Goal: Information Seeking & Learning: Learn about a topic

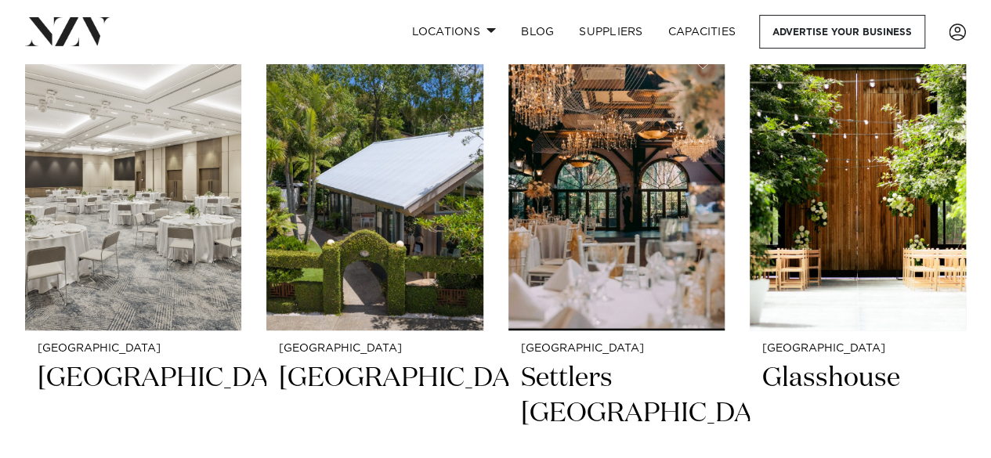
scroll to position [3251, 0]
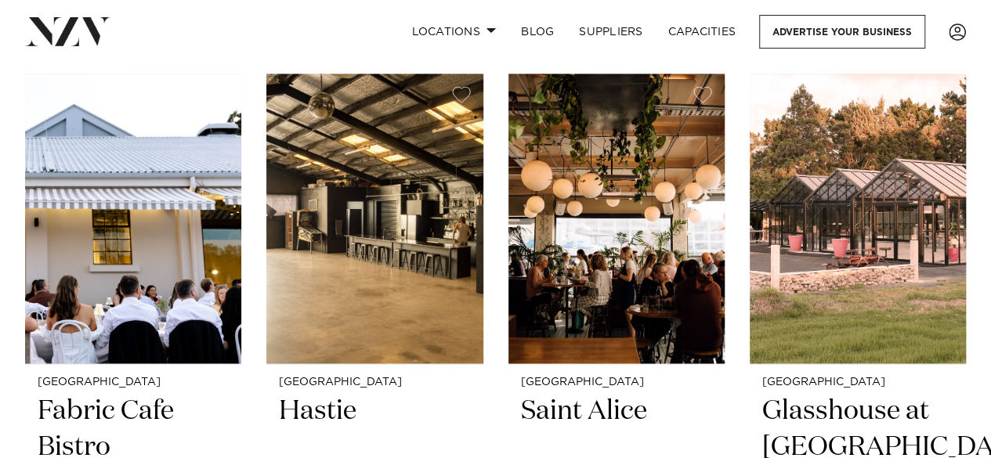
scroll to position [6994, 0]
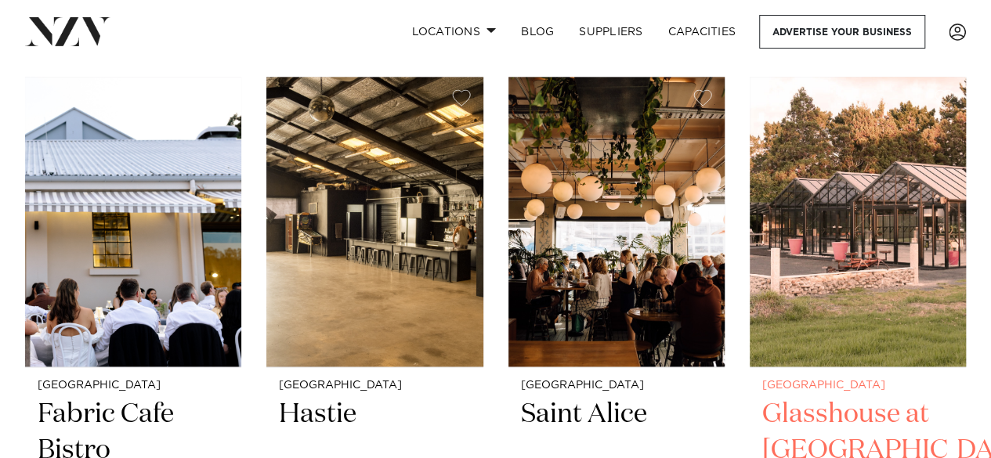
click at [841, 243] on img at bounding box center [858, 222] width 216 height 291
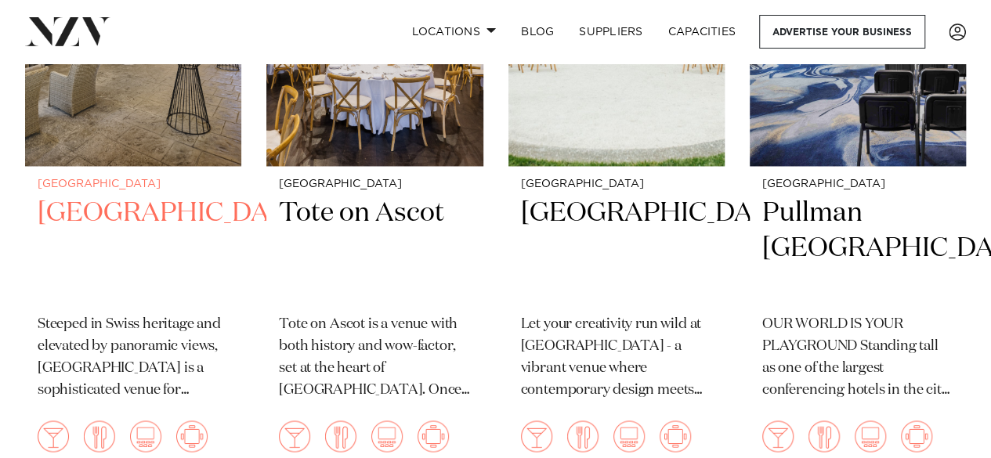
scroll to position [4102, 0]
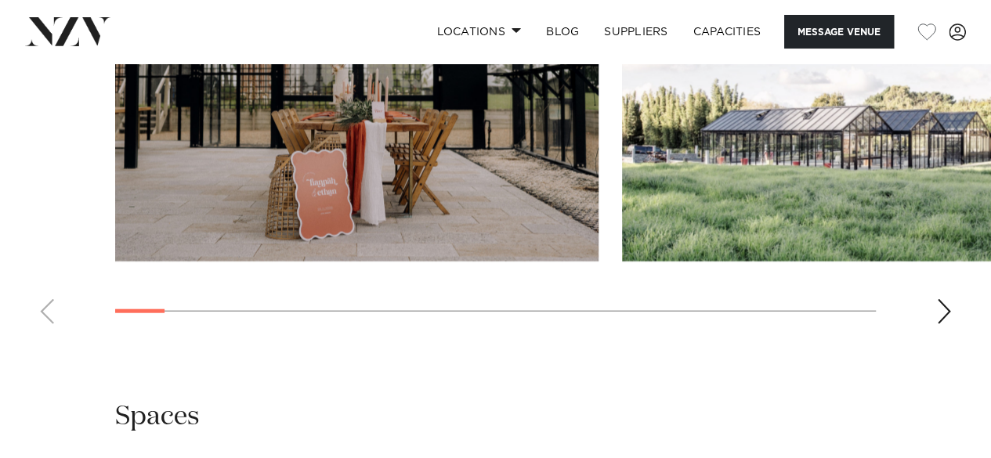
scroll to position [1729, 0]
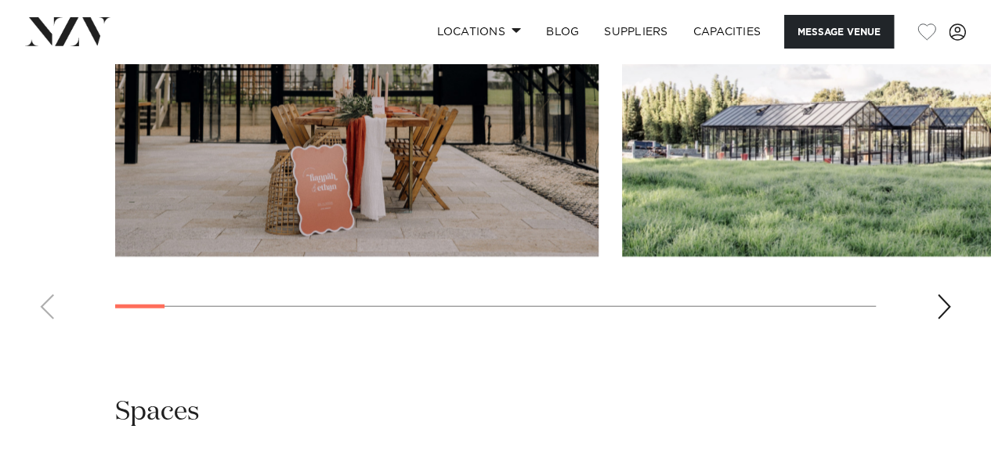
click at [929, 332] on swiper-container at bounding box center [495, 117] width 991 height 430
click at [946, 320] on div "Next slide" at bounding box center [944, 307] width 16 height 25
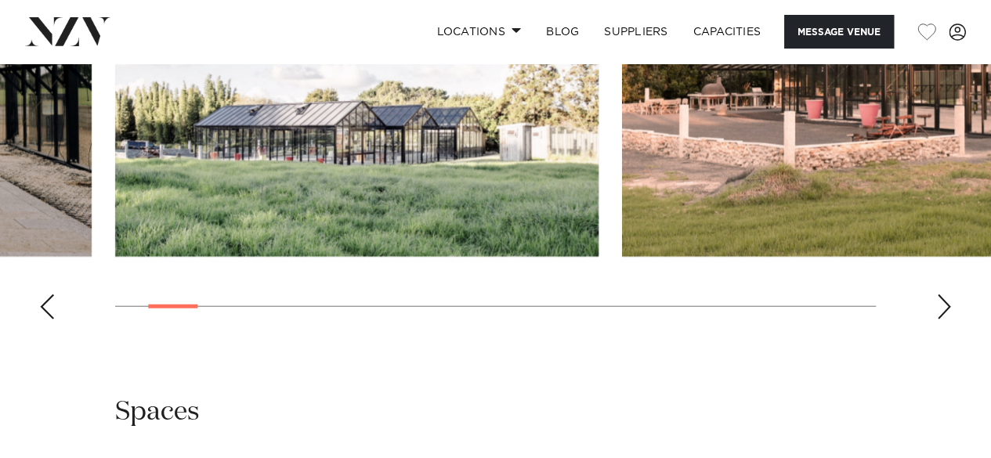
click at [946, 320] on div "Next slide" at bounding box center [944, 307] width 16 height 25
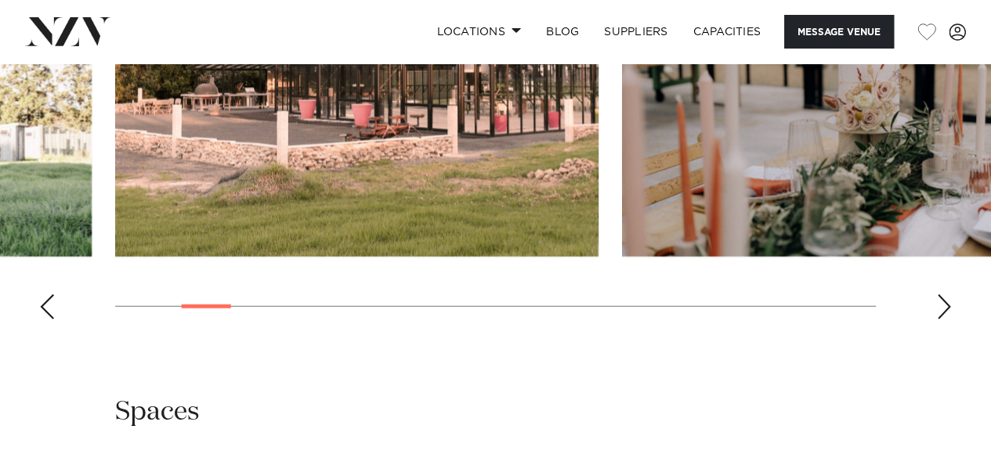
click at [949, 320] on div "Next slide" at bounding box center [944, 307] width 16 height 25
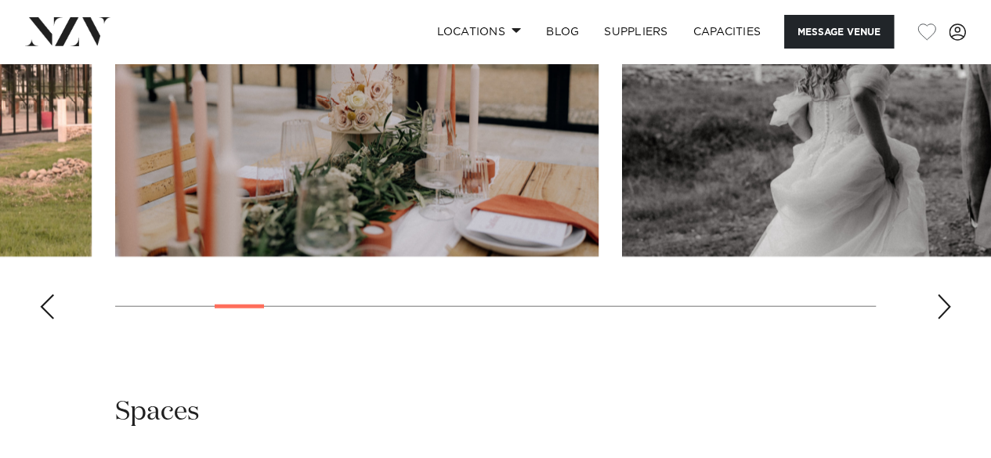
click at [951, 320] on div "Next slide" at bounding box center [944, 307] width 16 height 25
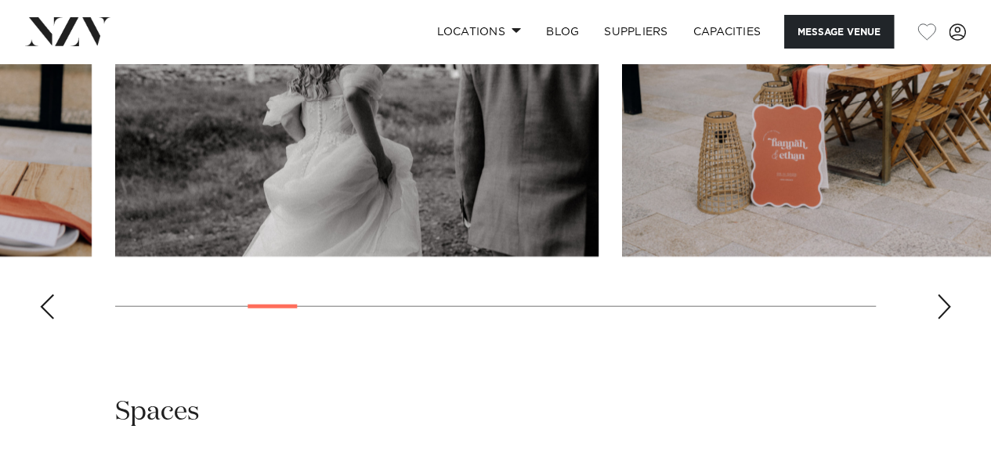
click at [951, 320] on div "Next slide" at bounding box center [944, 307] width 16 height 25
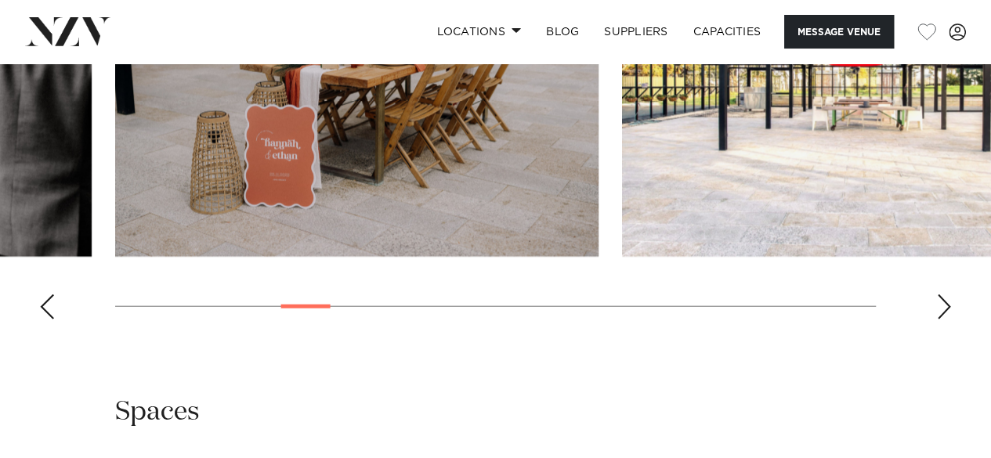
click at [951, 320] on div "Next slide" at bounding box center [944, 307] width 16 height 25
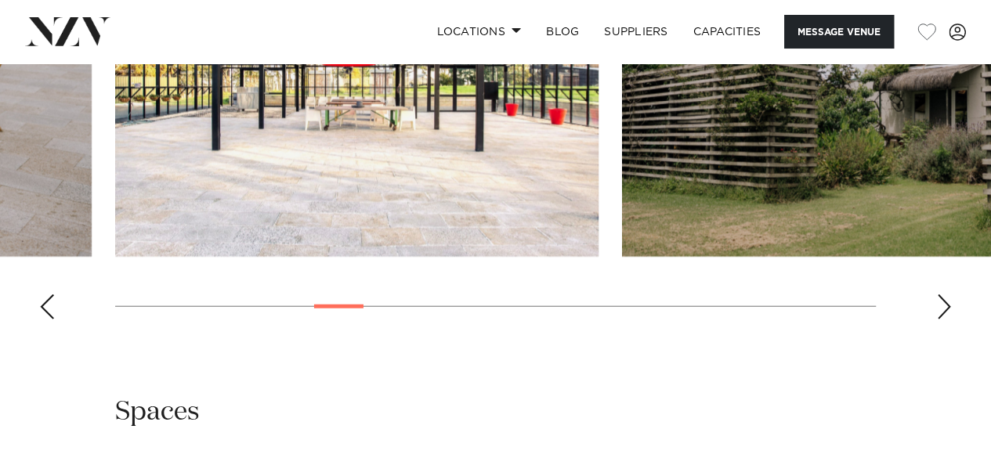
click at [954, 332] on swiper-container at bounding box center [495, 117] width 991 height 430
click at [948, 320] on div "Next slide" at bounding box center [944, 307] width 16 height 25
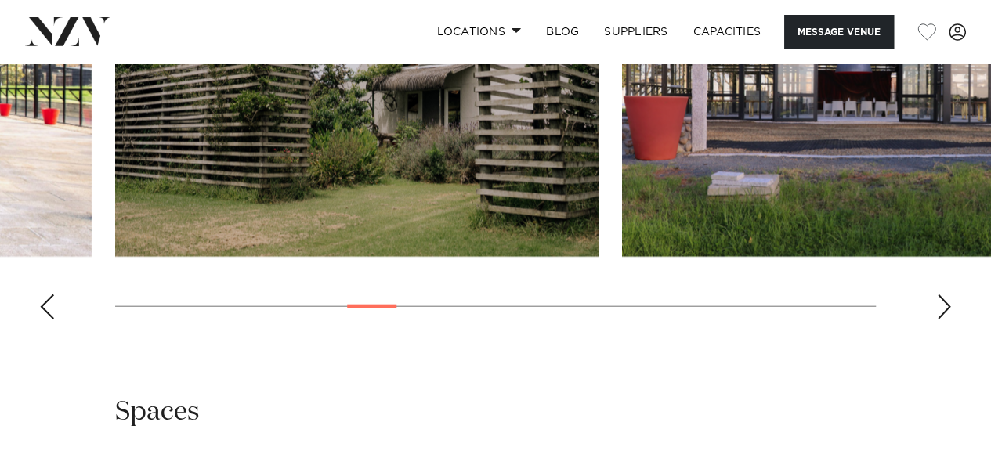
click at [950, 320] on div "Next slide" at bounding box center [944, 307] width 16 height 25
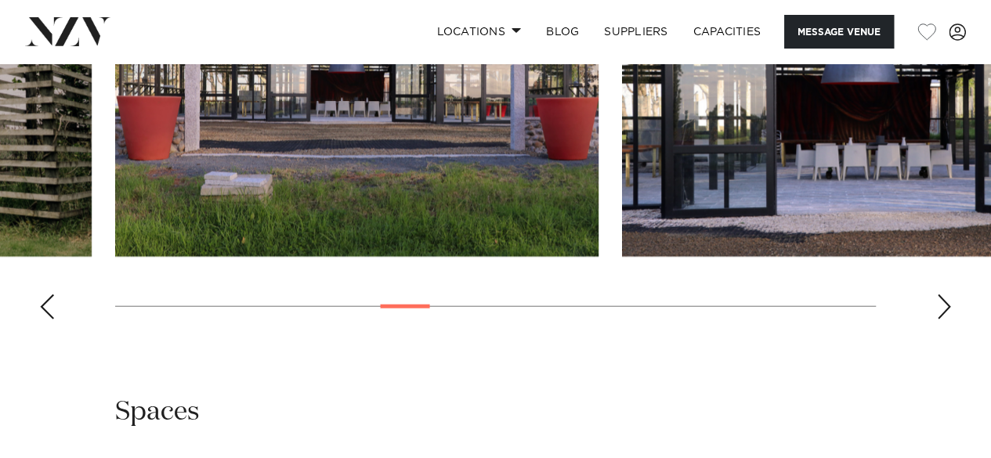
click at [950, 320] on div "Next slide" at bounding box center [944, 307] width 16 height 25
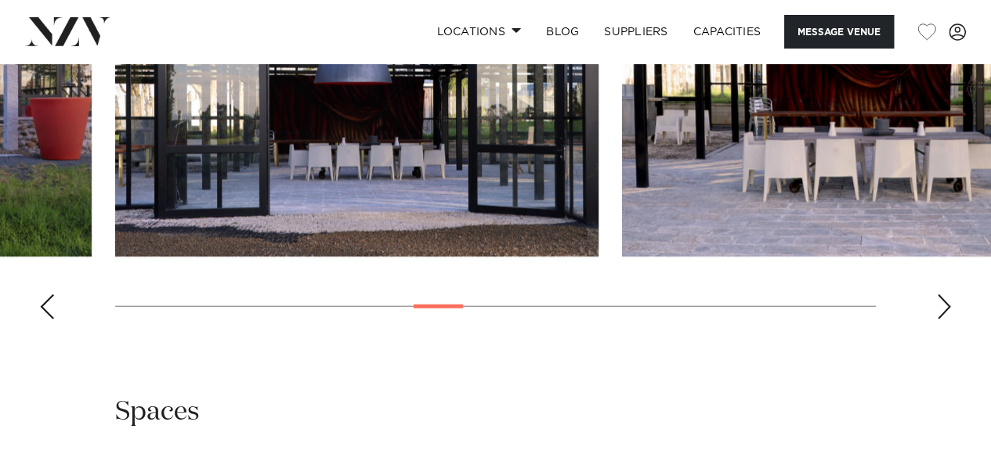
click at [950, 320] on div "Next slide" at bounding box center [944, 307] width 16 height 25
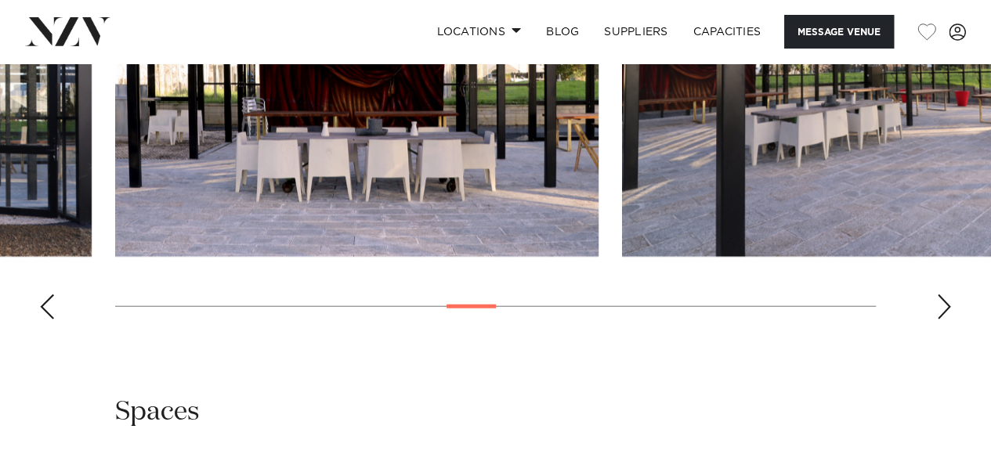
click at [950, 320] on div "Next slide" at bounding box center [944, 307] width 16 height 25
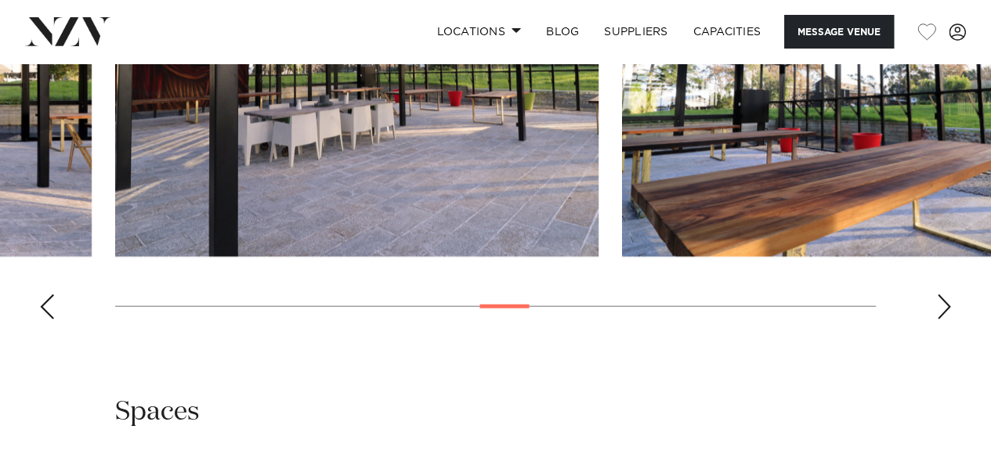
click at [950, 320] on div "Next slide" at bounding box center [944, 307] width 16 height 25
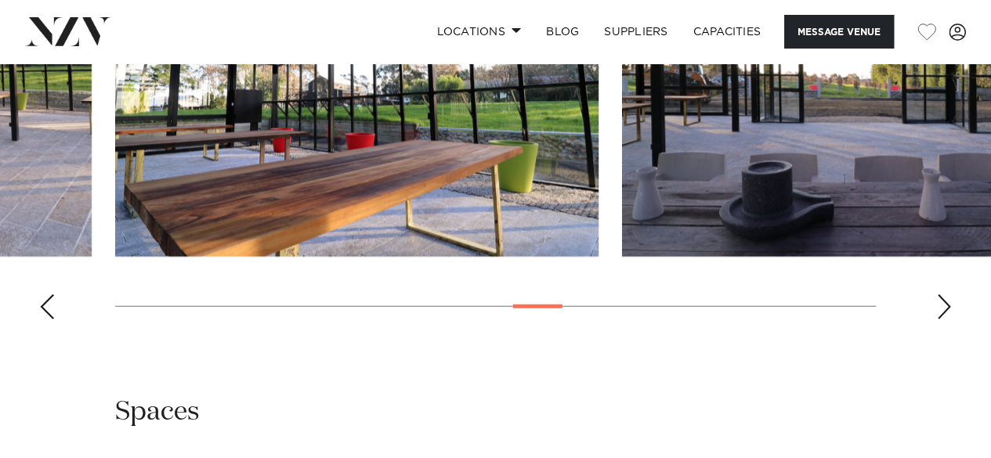
click at [950, 320] on div "Next slide" at bounding box center [944, 307] width 16 height 25
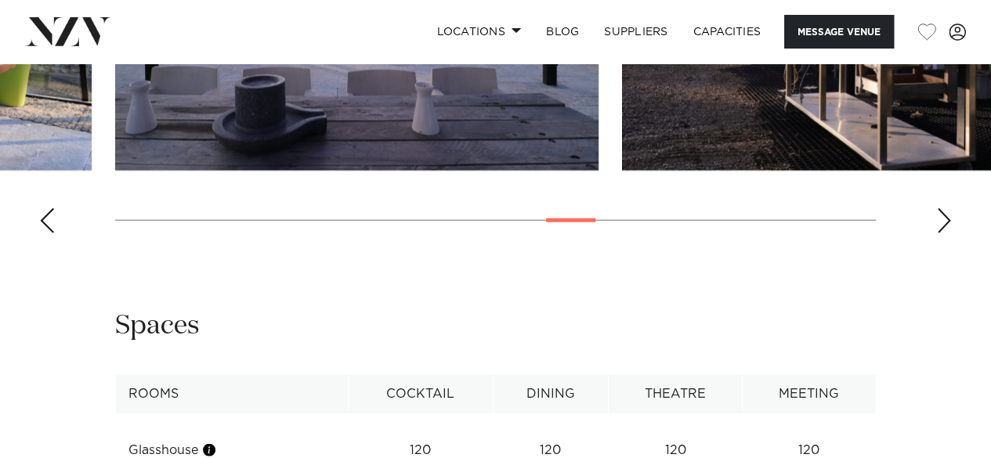
scroll to position [1813, 0]
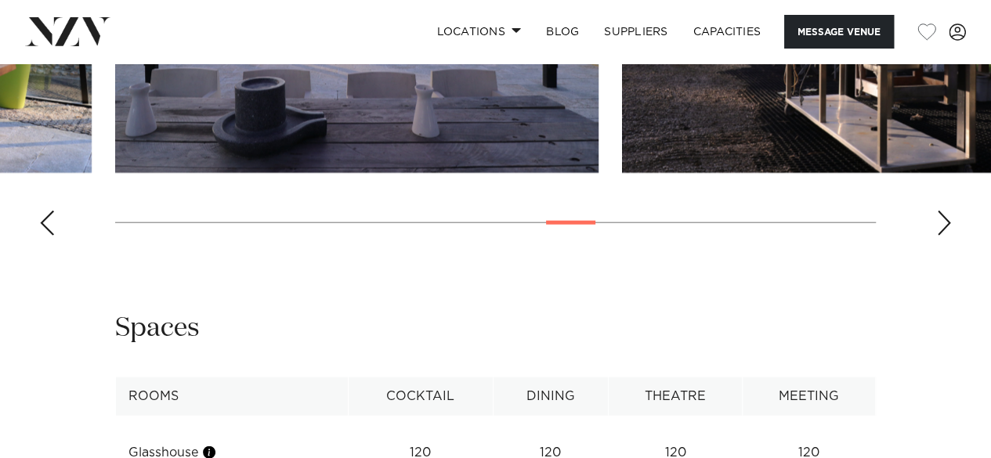
click at [936, 236] on div "Next slide" at bounding box center [944, 223] width 16 height 25
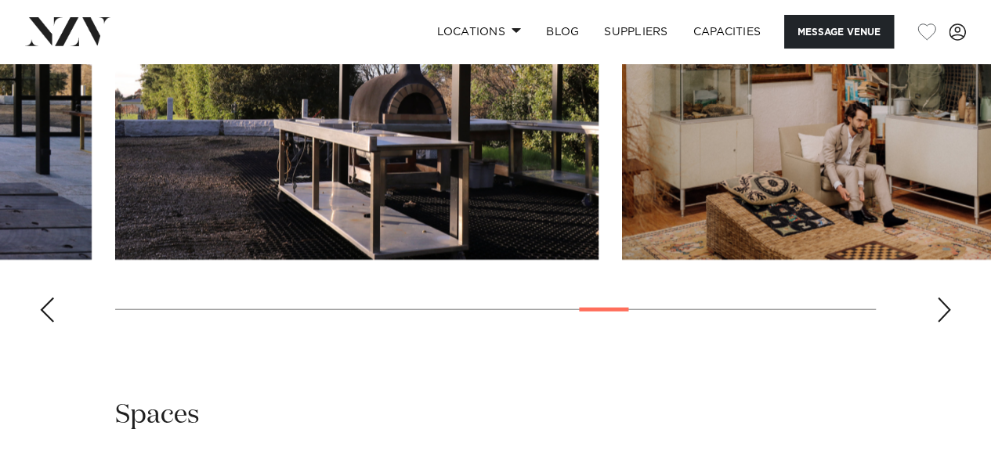
scroll to position [1726, 0]
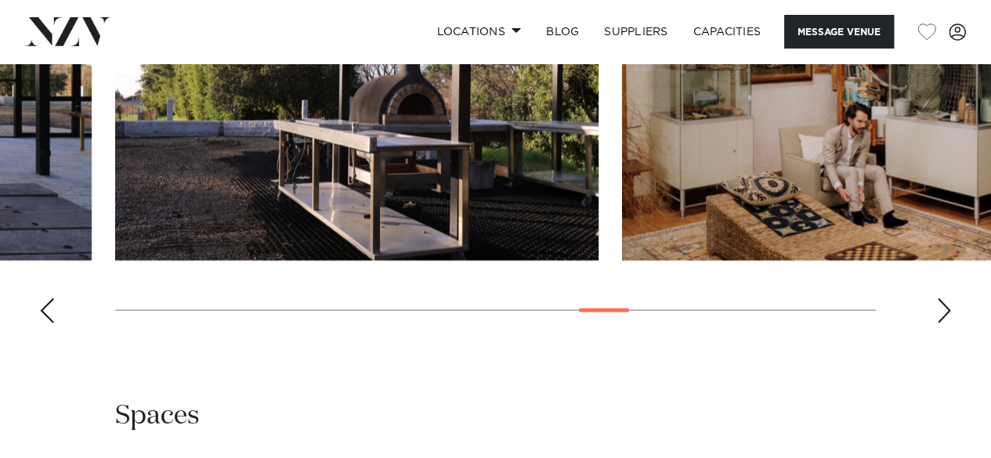
click at [938, 336] on swiper-container at bounding box center [495, 121] width 991 height 430
click at [940, 324] on div "Next slide" at bounding box center [944, 311] width 16 height 25
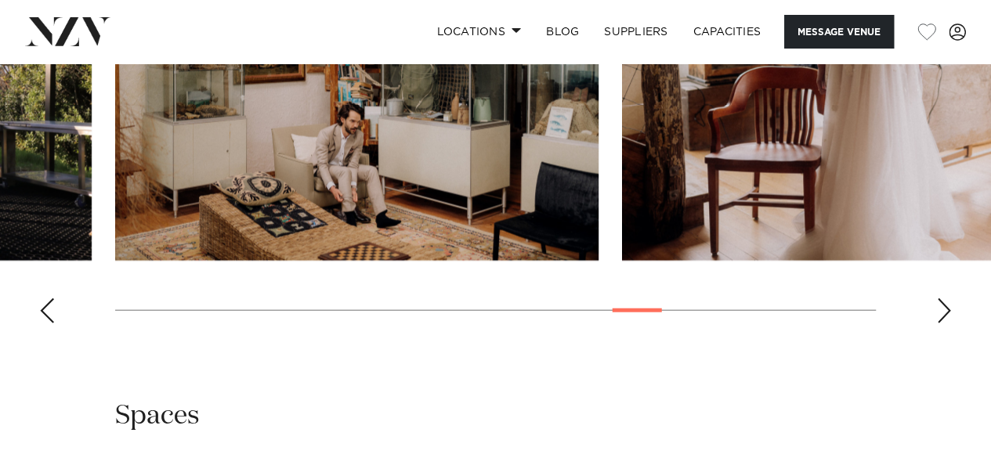
click at [942, 324] on div "Next slide" at bounding box center [944, 311] width 16 height 25
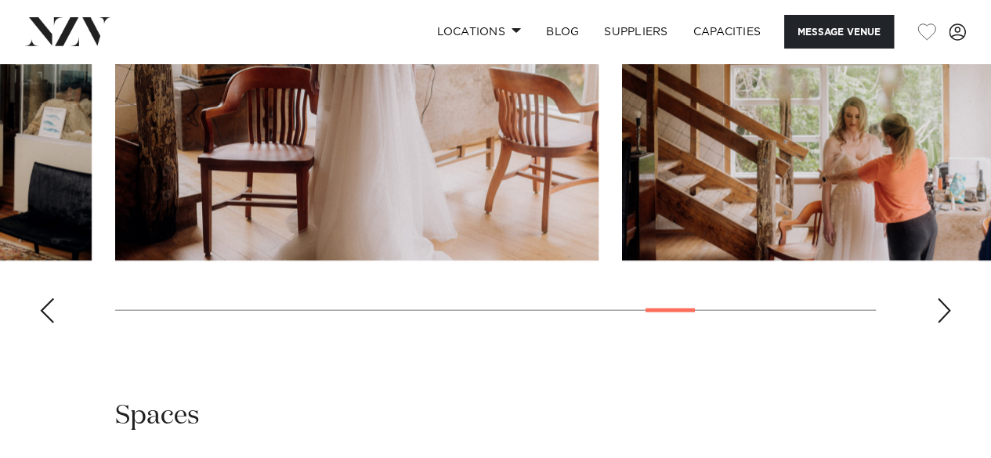
click at [942, 324] on div "Next slide" at bounding box center [944, 311] width 16 height 25
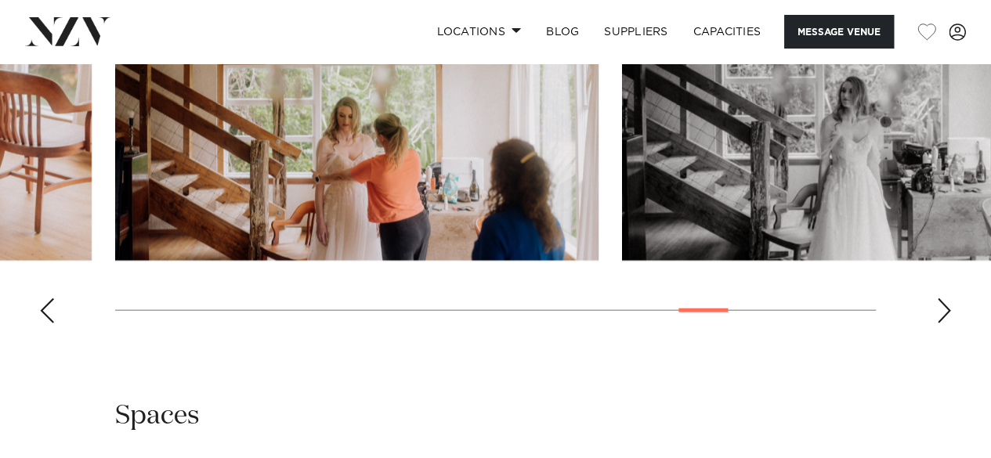
click at [942, 324] on div "Next slide" at bounding box center [944, 311] width 16 height 25
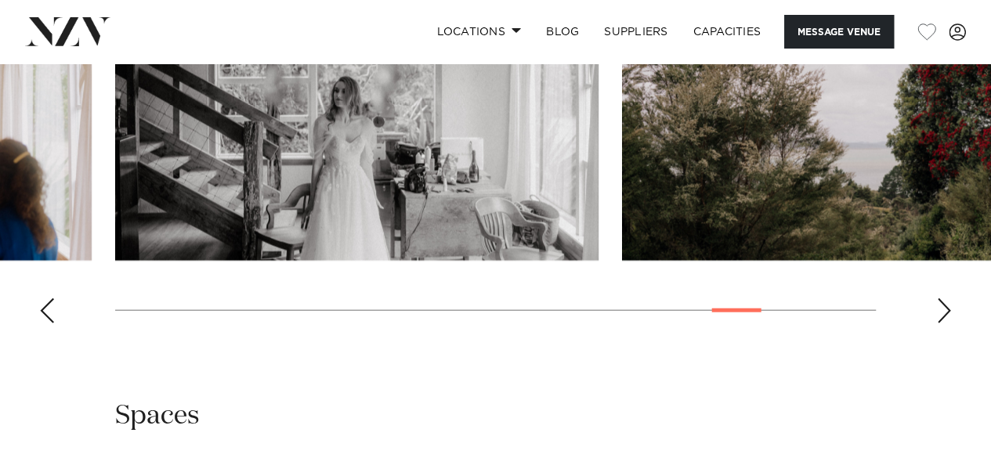
click at [942, 324] on div "Next slide" at bounding box center [944, 311] width 16 height 25
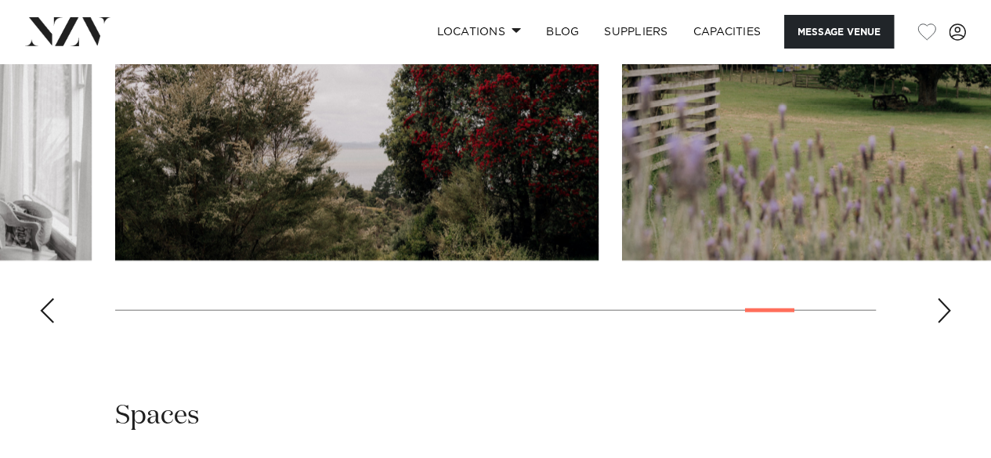
click at [942, 324] on div "Next slide" at bounding box center [944, 311] width 16 height 25
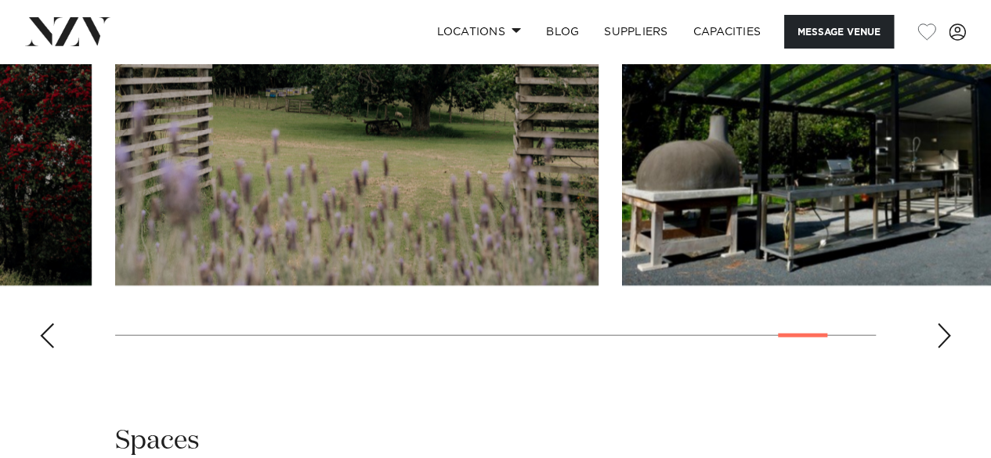
scroll to position [1757, 0]
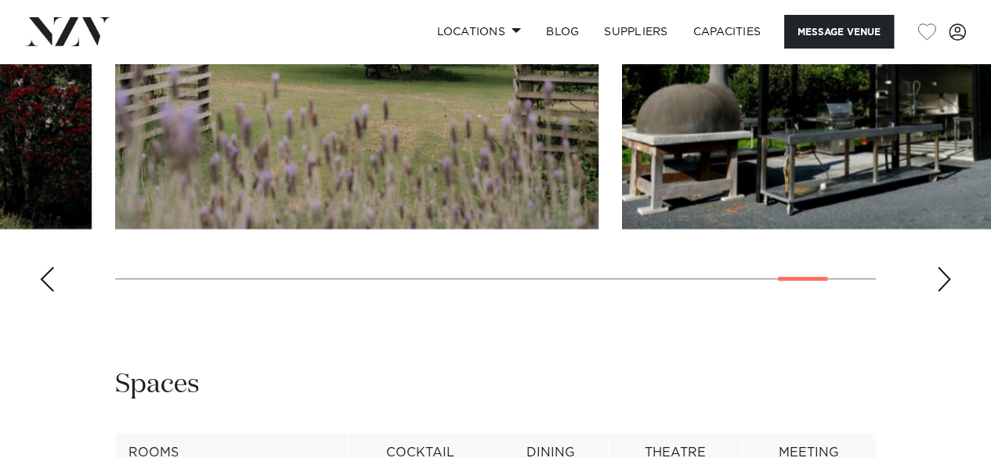
click at [942, 305] on swiper-container at bounding box center [495, 90] width 991 height 430
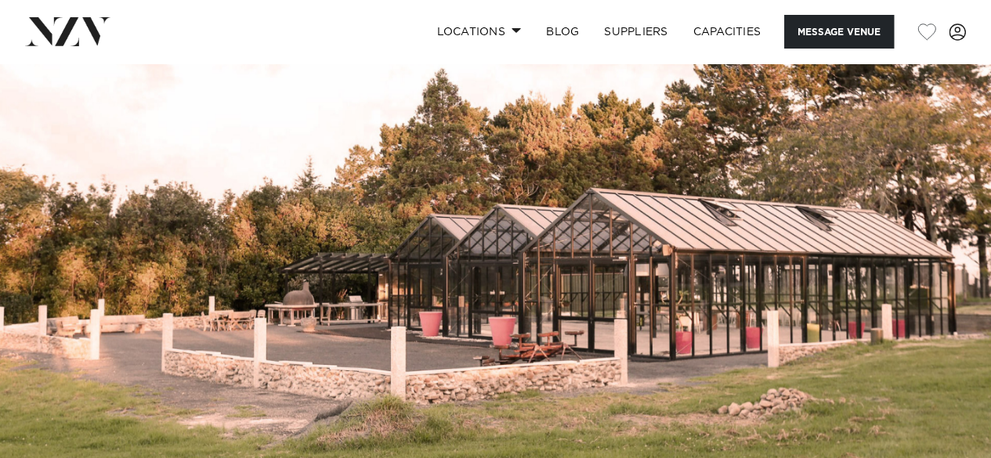
scroll to position [0, 0]
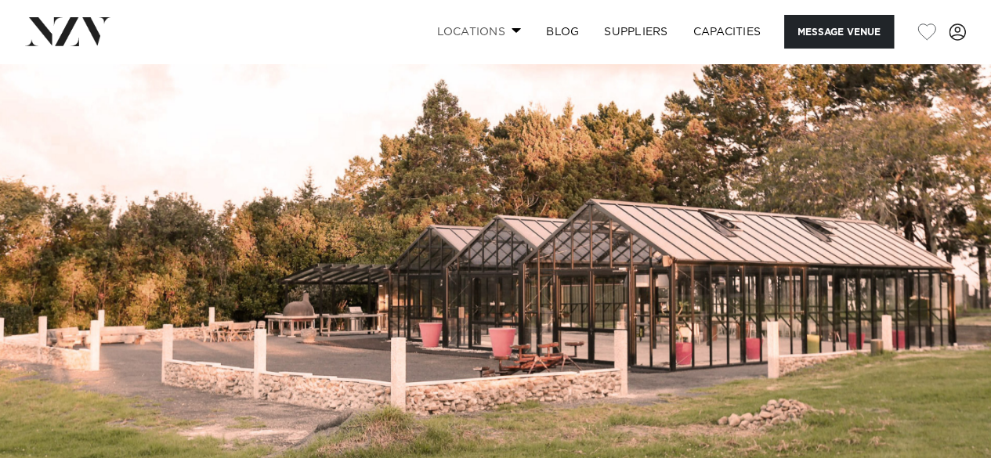
click at [484, 46] on link "Locations" at bounding box center [479, 32] width 110 height 34
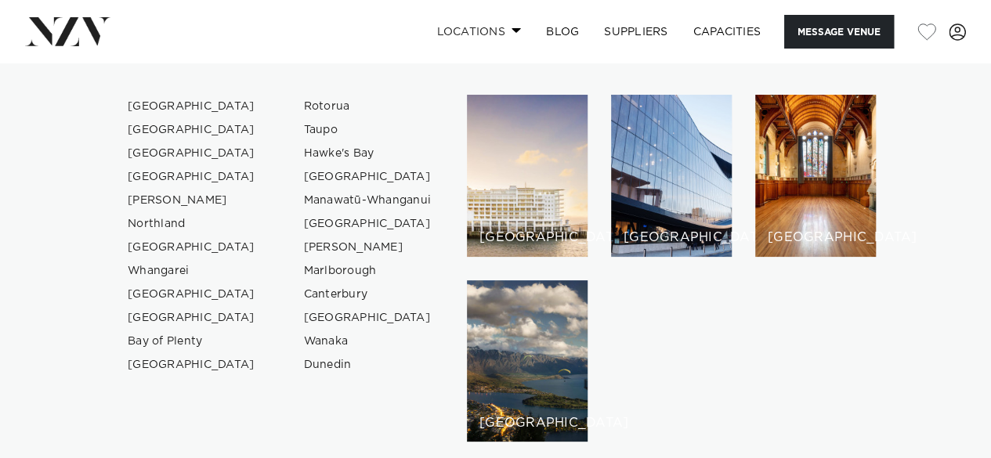
click at [484, 46] on link "Locations" at bounding box center [479, 32] width 110 height 34
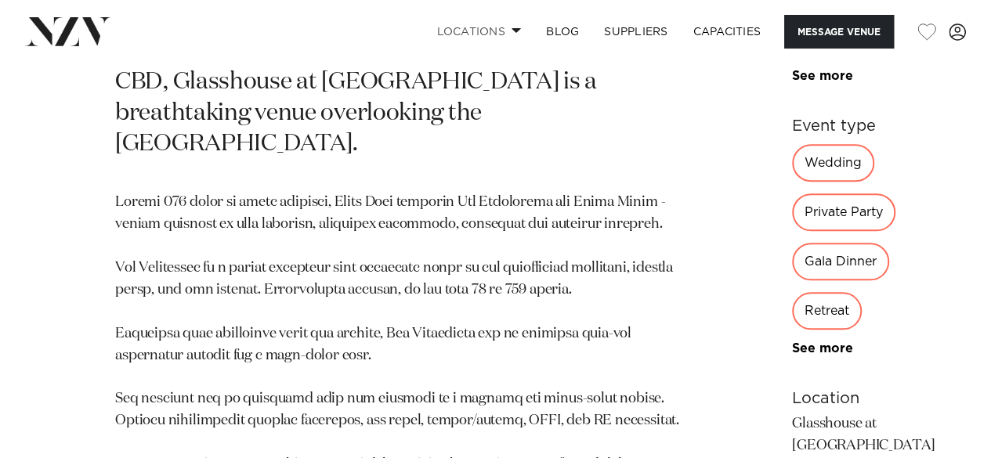
scroll to position [766, 0]
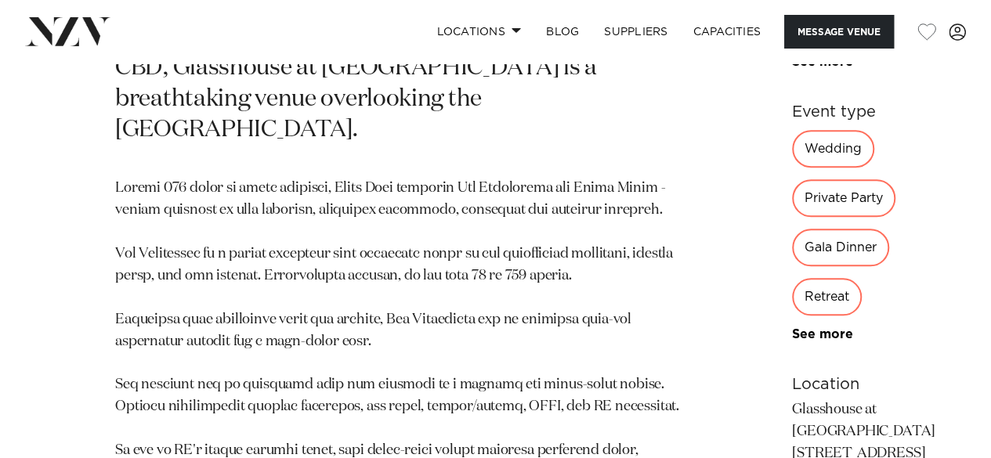
click at [792, 280] on div "120 120 120 120 Amenities AV Equipment Natural Light Onsite Catering Onsite Par…" at bounding box center [877, 274] width 170 height 964
click at [792, 68] on link "See more" at bounding box center [853, 62] width 122 height 13
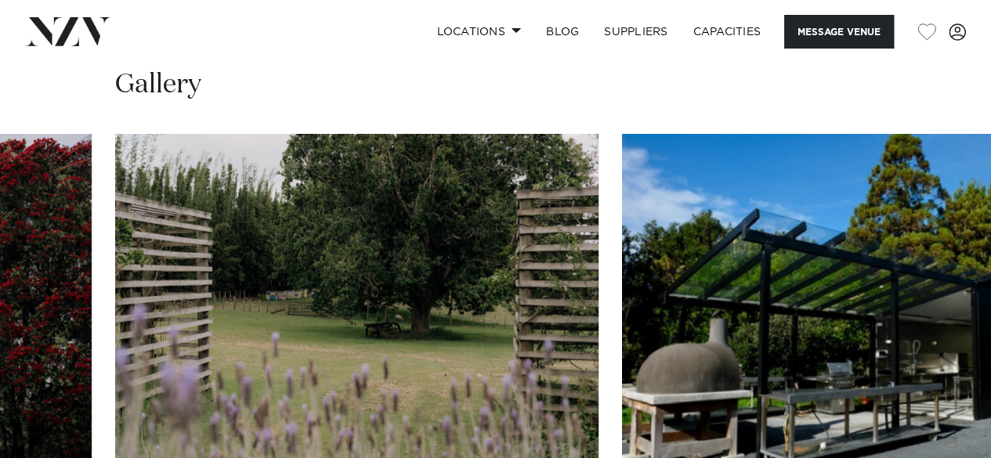
scroll to position [1944, 0]
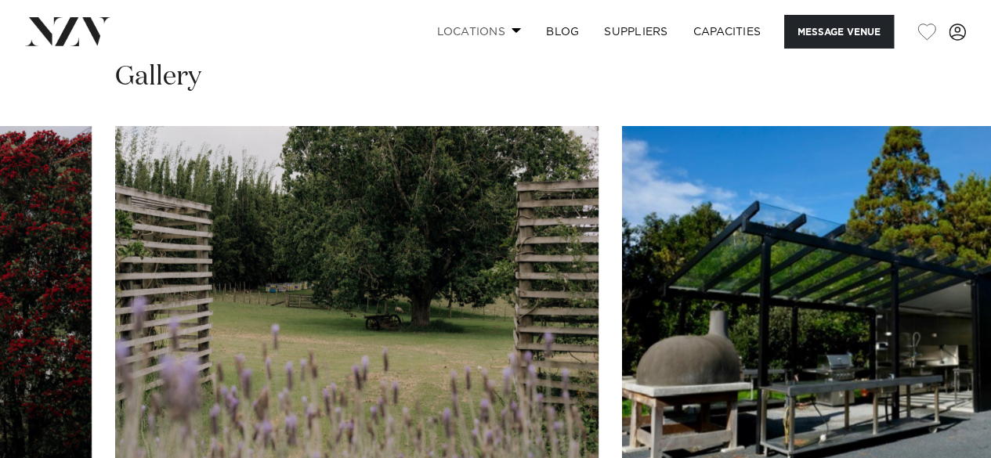
click at [467, 41] on link "Locations" at bounding box center [479, 32] width 110 height 34
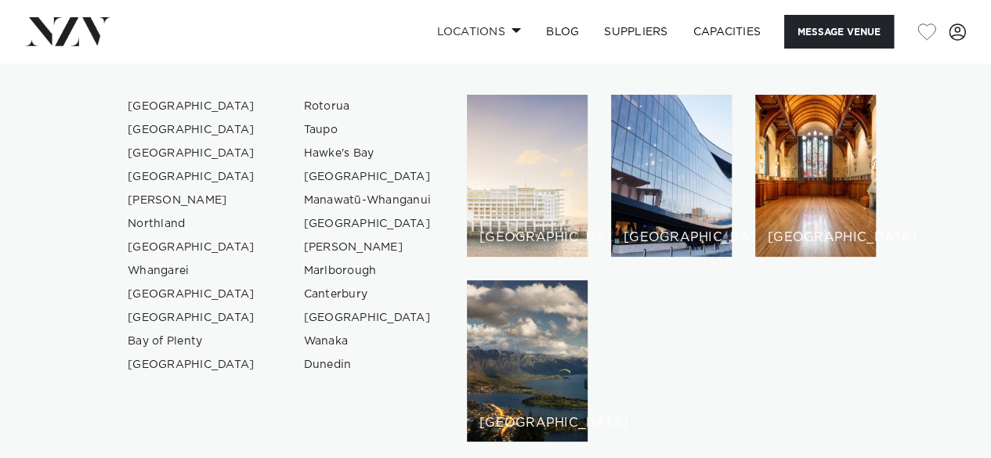
click at [516, 175] on div "[GEOGRAPHIC_DATA]" at bounding box center [527, 176] width 121 height 162
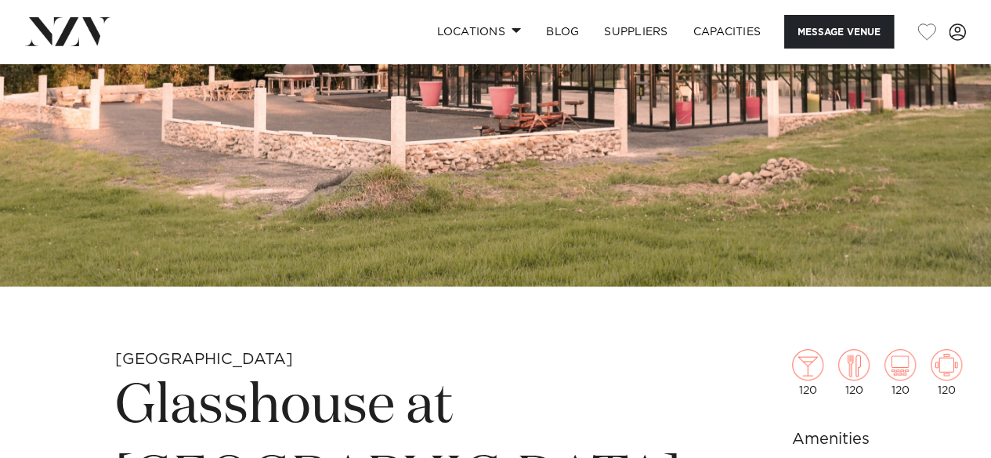
scroll to position [0, 0]
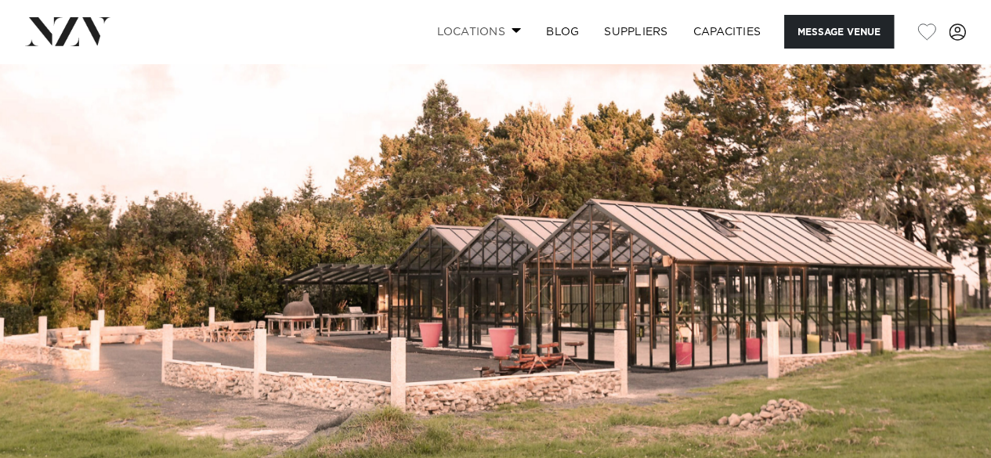
click at [471, 38] on link "Locations" at bounding box center [479, 32] width 110 height 34
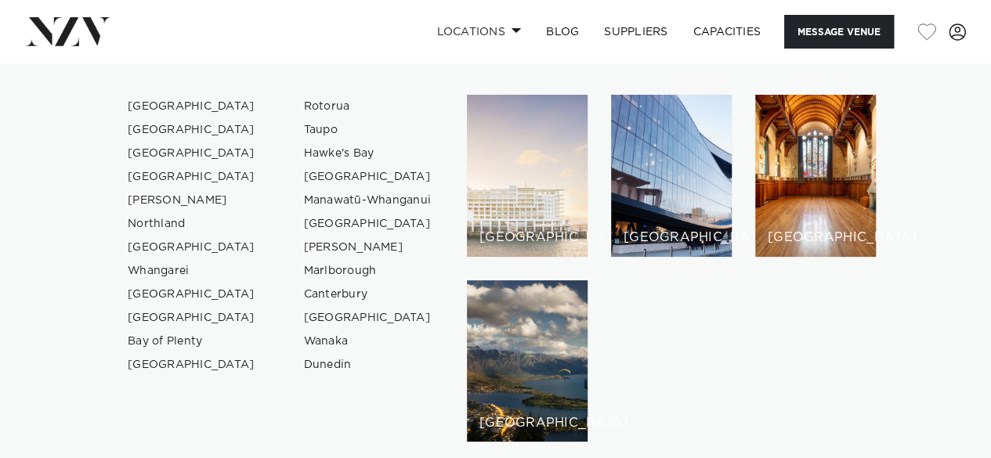
click at [494, 217] on div "[GEOGRAPHIC_DATA]" at bounding box center [527, 176] width 121 height 162
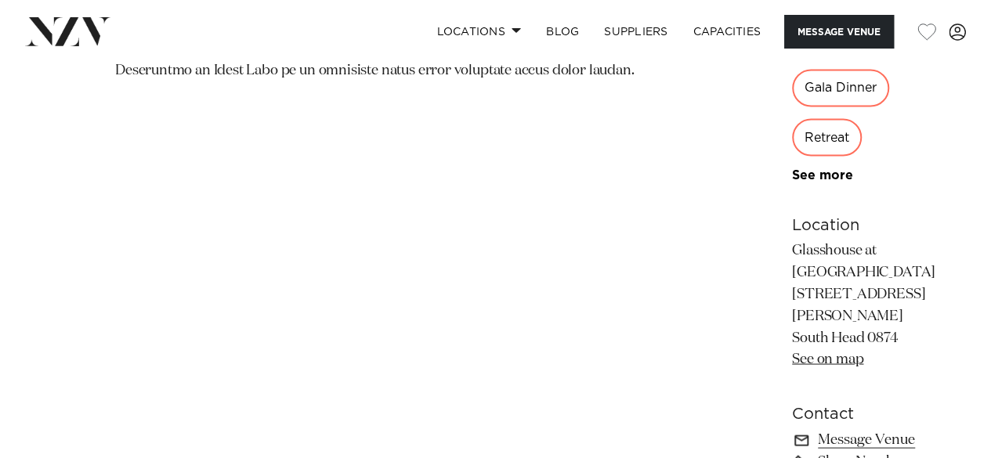
scroll to position [1366, 0]
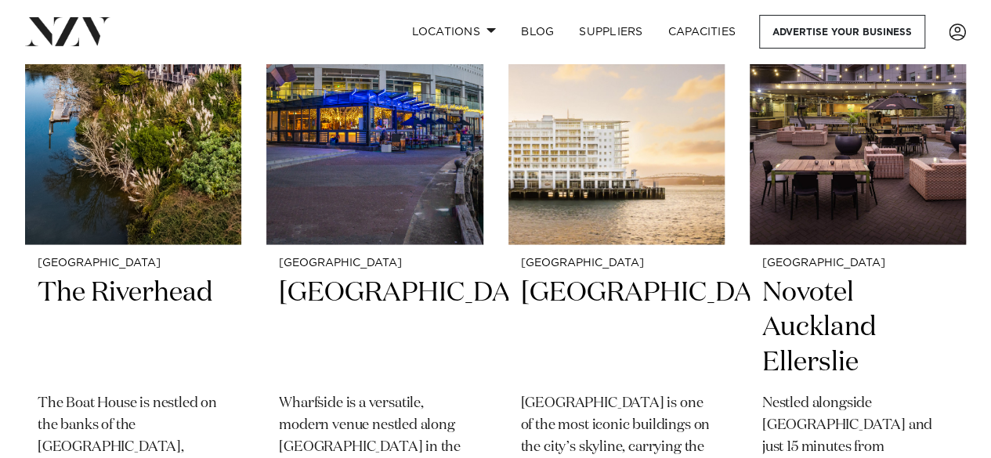
scroll to position [1378, 0]
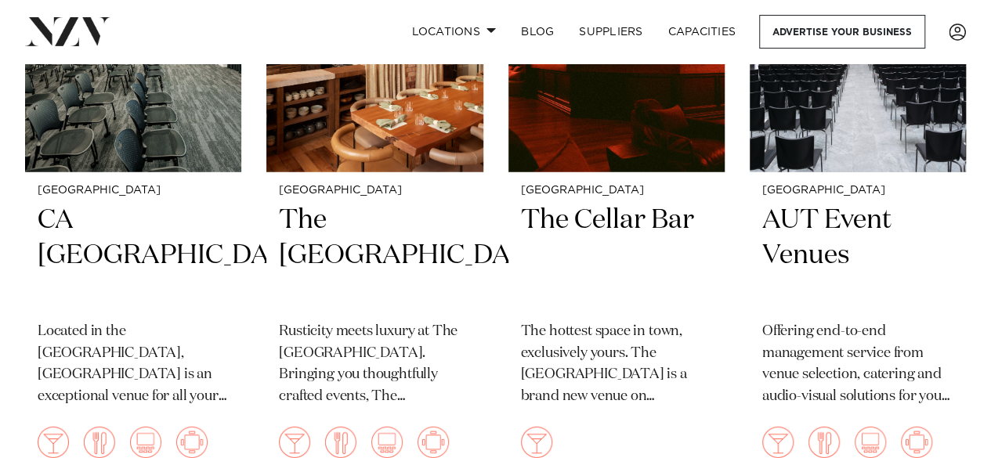
scroll to position [10984, 0]
